Goal: Use online tool/utility: Utilize a website feature to perform a specific function

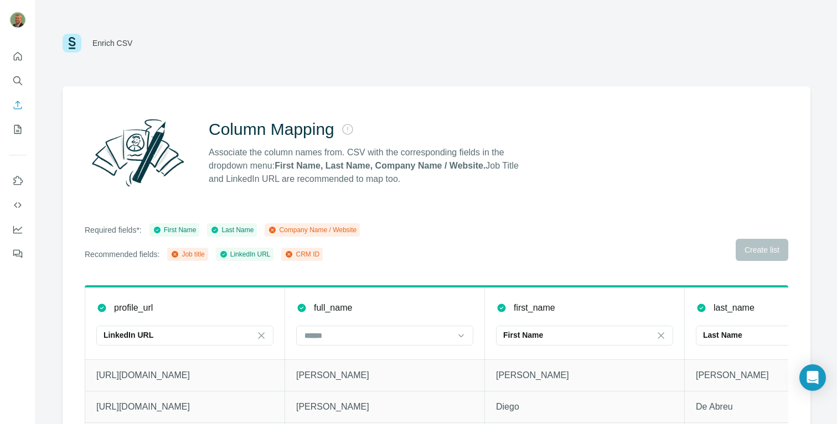
scroll to position [58, 0]
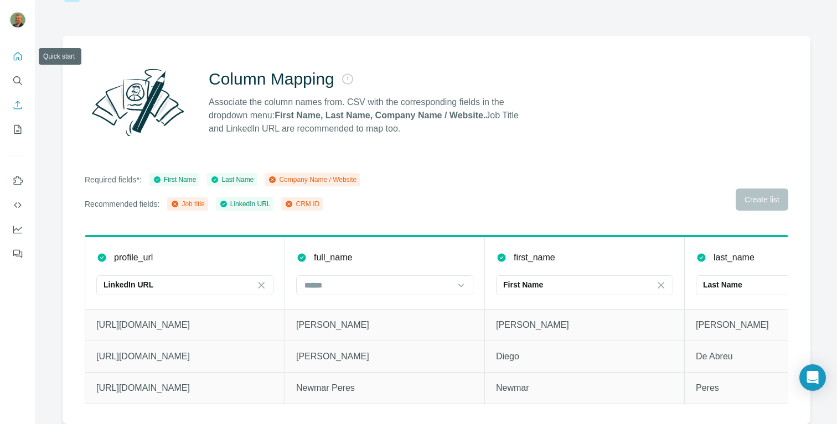
click at [15, 54] on icon "Quick start" at bounding box center [17, 56] width 11 height 11
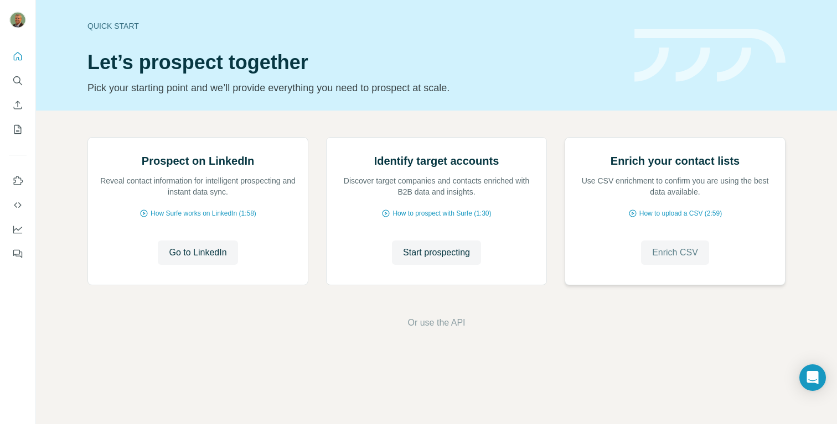
click at [686, 259] on span "Enrich CSV" at bounding box center [675, 252] width 46 height 13
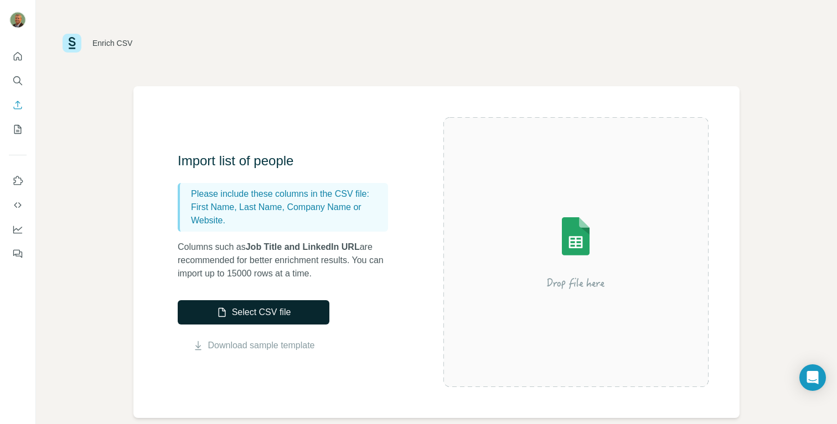
click at [290, 311] on button "Select CSV file" at bounding box center [254, 312] width 152 height 24
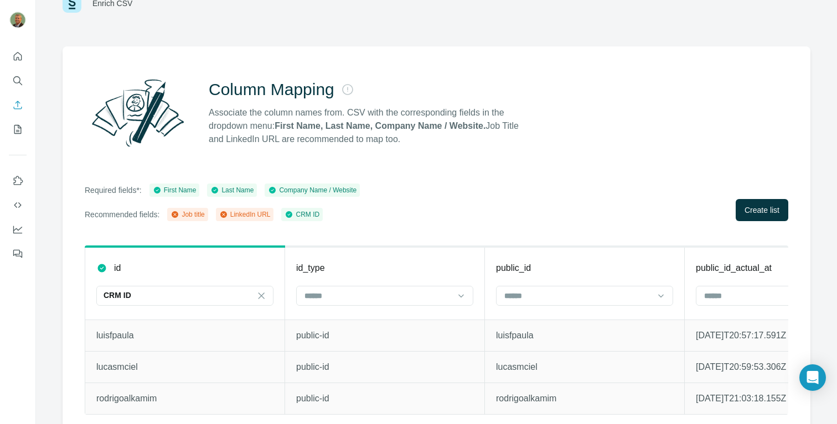
scroll to position [58, 0]
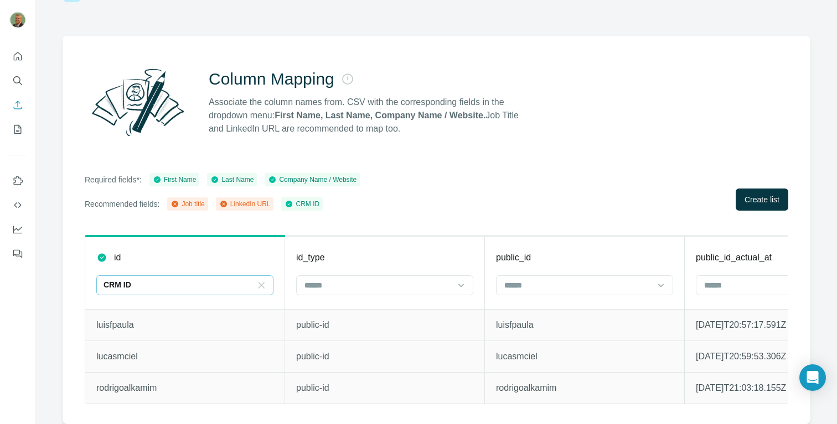
click at [264, 280] on icon at bounding box center [261, 285] width 11 height 11
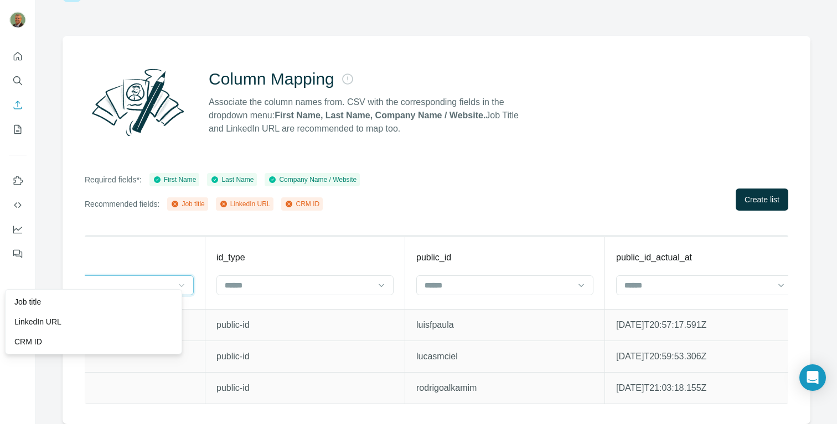
scroll to position [0, 98]
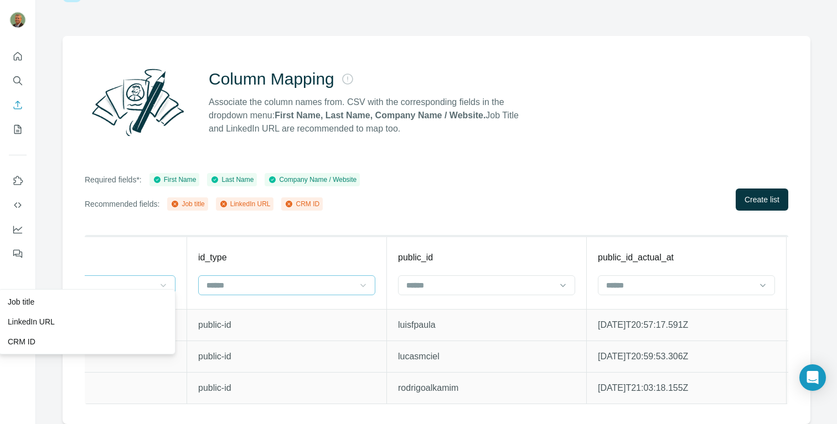
click at [366, 280] on icon at bounding box center [362, 285] width 11 height 11
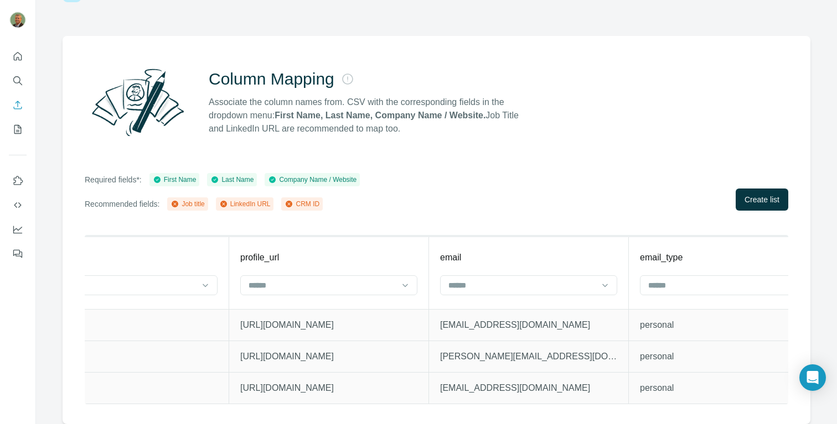
scroll to position [0, 2654]
click at [404, 280] on icon at bounding box center [403, 285] width 11 height 11
click at [369, 318] on div "LinkedIn URL" at bounding box center [327, 321] width 158 height 11
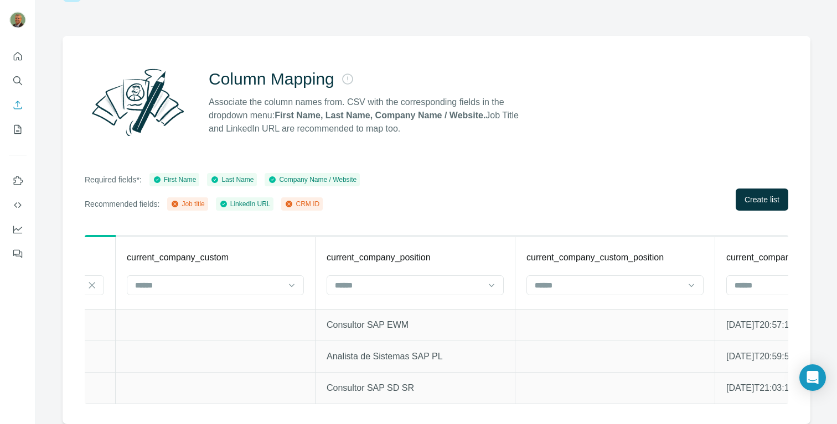
scroll to position [0, 10363]
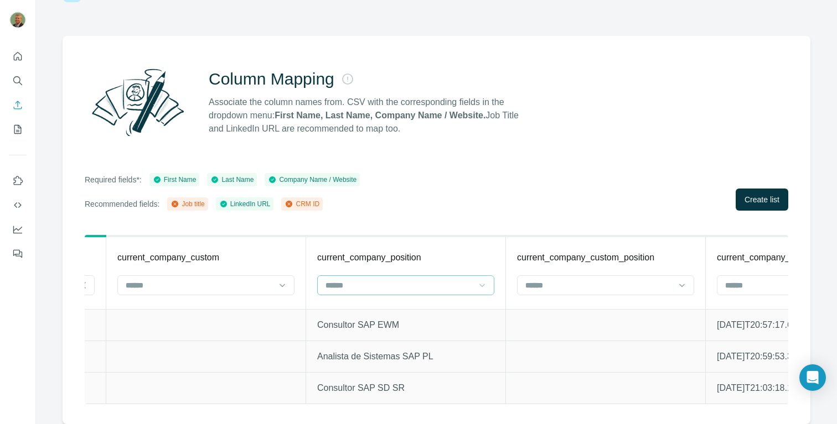
click at [482, 280] on icon at bounding box center [481, 285] width 11 height 11
click at [396, 299] on div "Job title" at bounding box center [408, 302] width 158 height 11
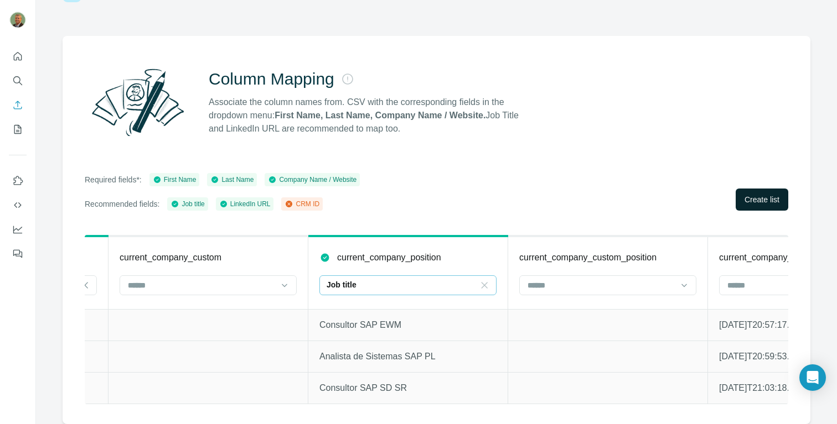
click at [755, 194] on span "Create list" at bounding box center [761, 199] width 35 height 11
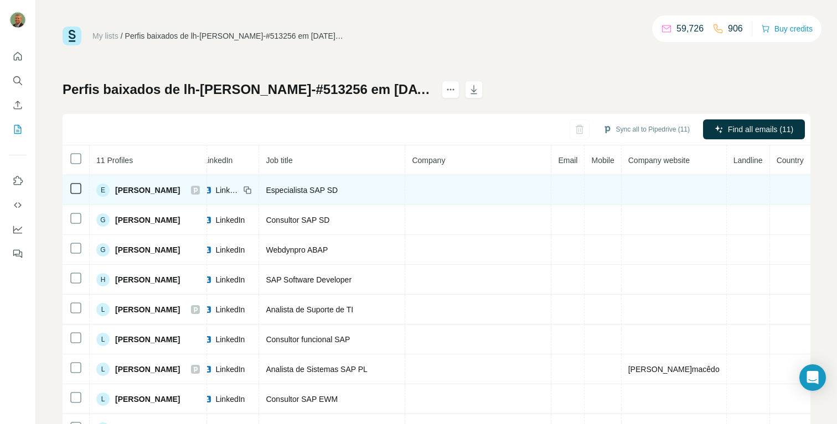
scroll to position [0, 70]
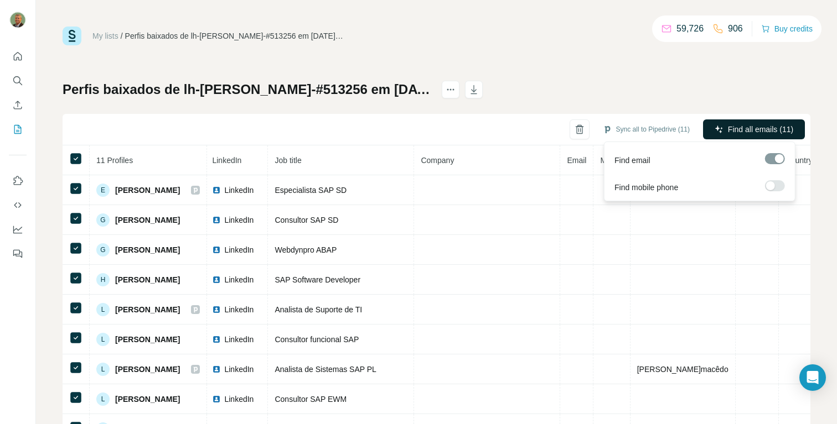
click at [739, 127] on span "Find all emails (11)" at bounding box center [760, 129] width 65 height 11
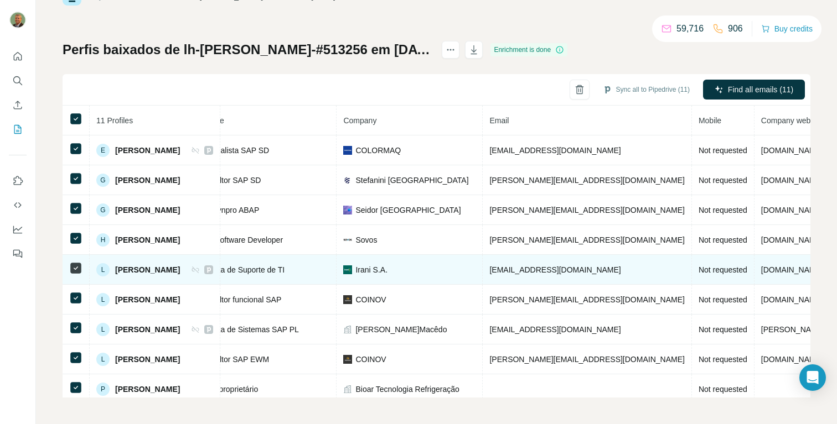
scroll to position [0, 159]
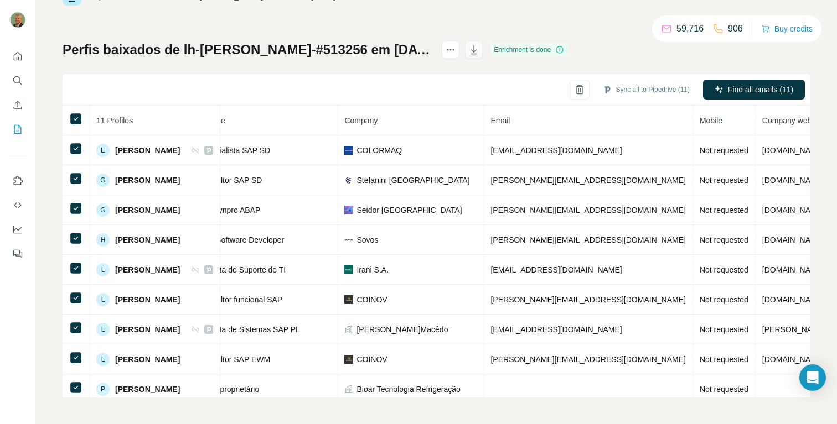
click at [477, 48] on icon "button" at bounding box center [474, 49] width 6 height 9
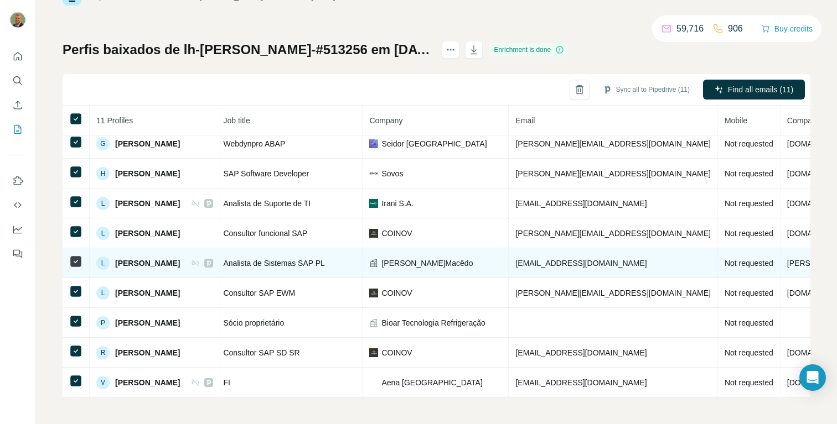
scroll to position [72, 0]
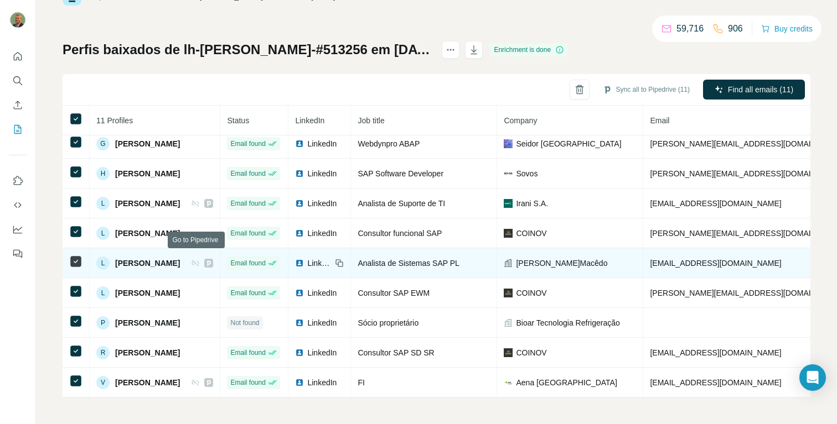
click at [205, 259] on icon at bounding box center [208, 263] width 7 height 9
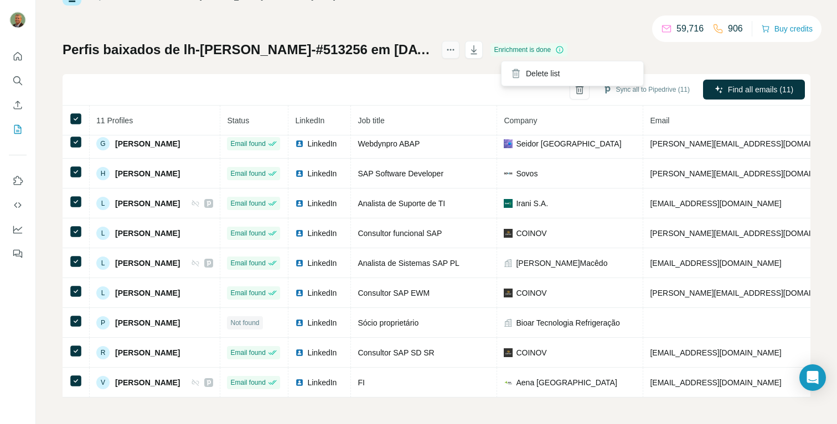
click at [456, 48] on icon "actions" at bounding box center [450, 49] width 11 height 11
